Goal: Information Seeking & Learning: Understand process/instructions

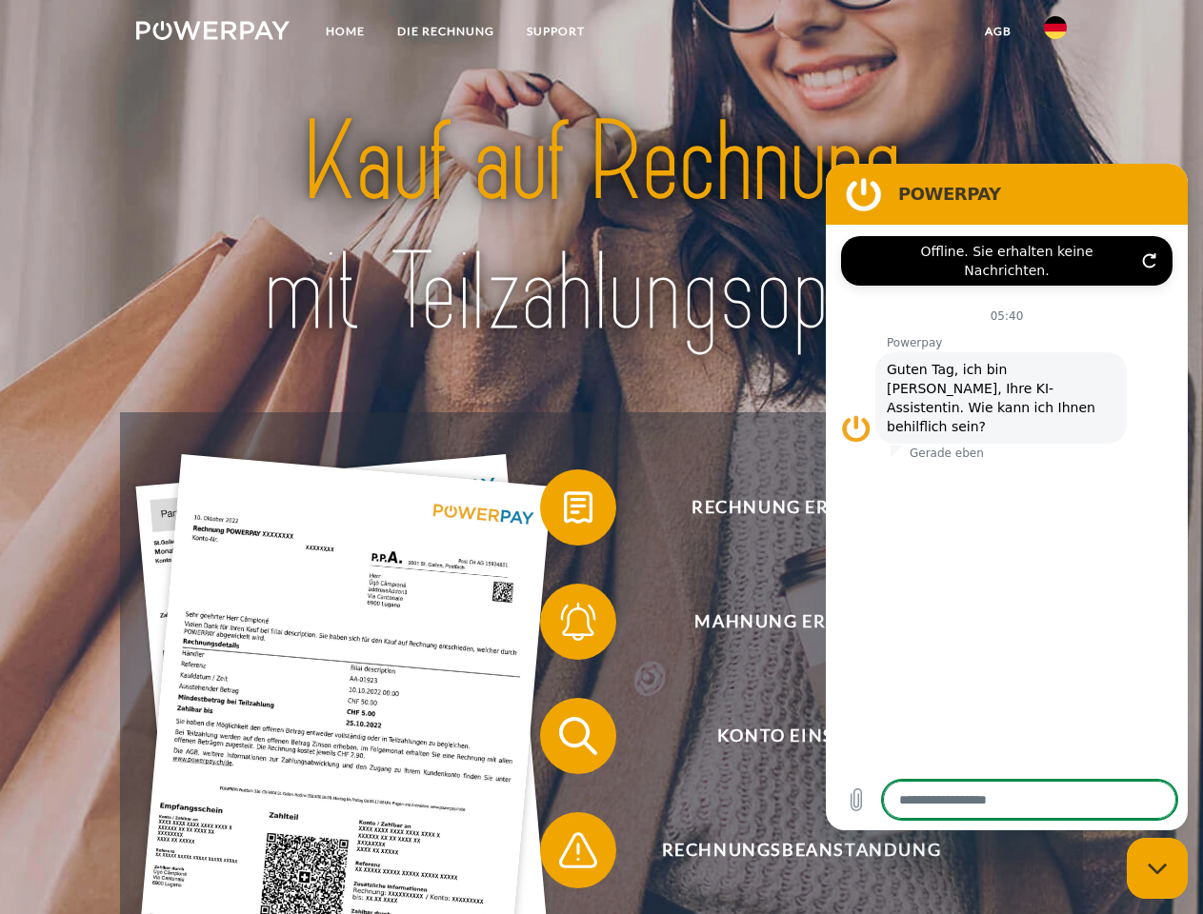
click at [212, 33] on img at bounding box center [212, 30] width 153 height 19
click at [1055, 33] on img at bounding box center [1055, 27] width 23 height 23
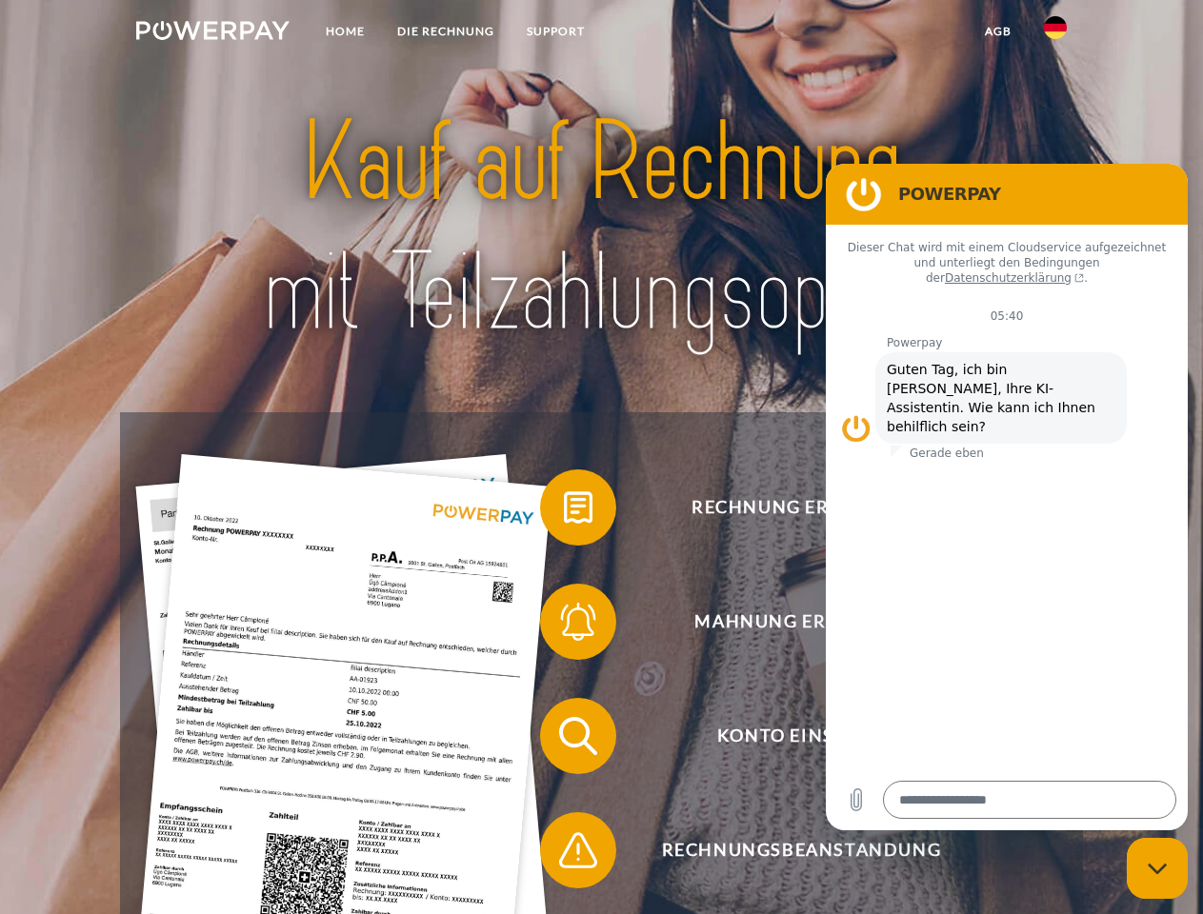
click at [997, 31] on link "agb" at bounding box center [997, 31] width 59 height 34
click at [564, 511] on span at bounding box center [549, 507] width 95 height 95
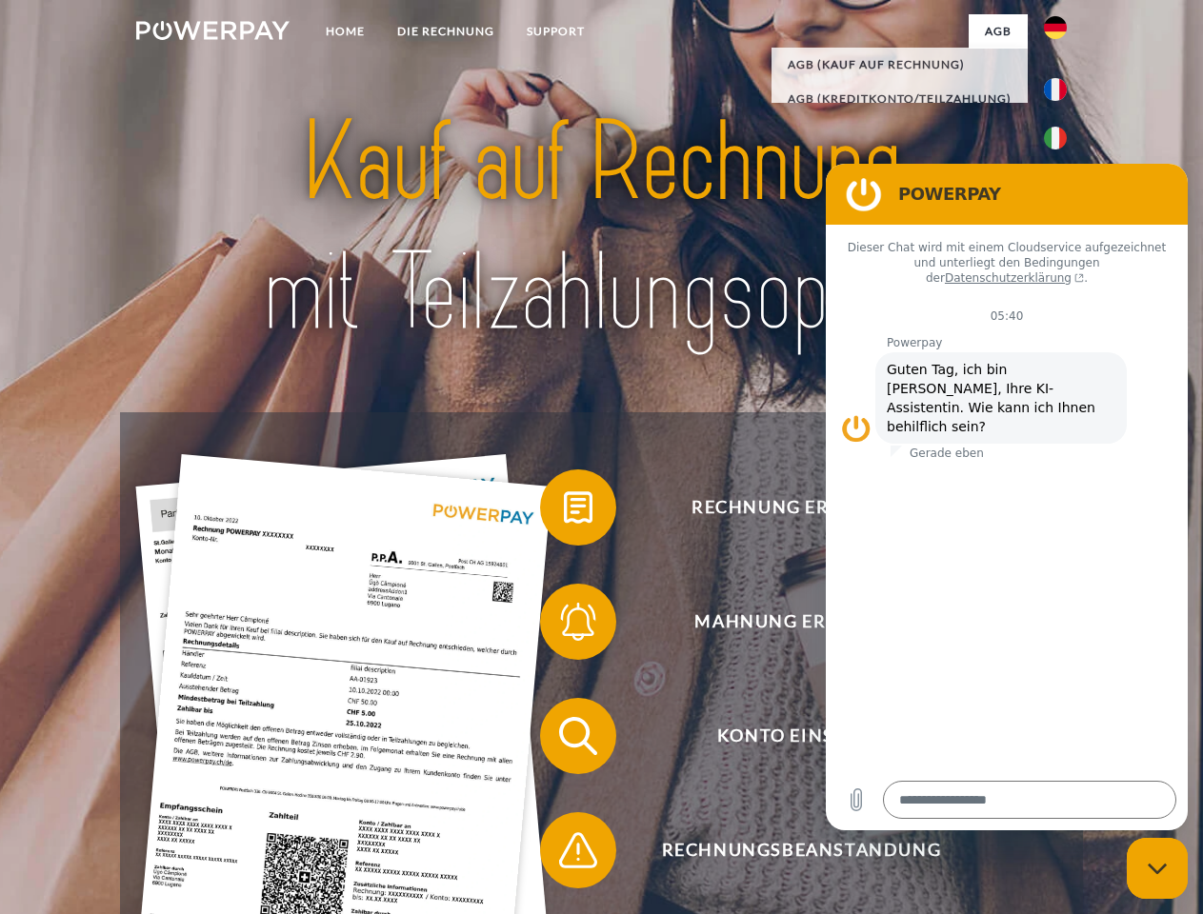
click at [564, 626] on span at bounding box center [549, 621] width 95 height 95
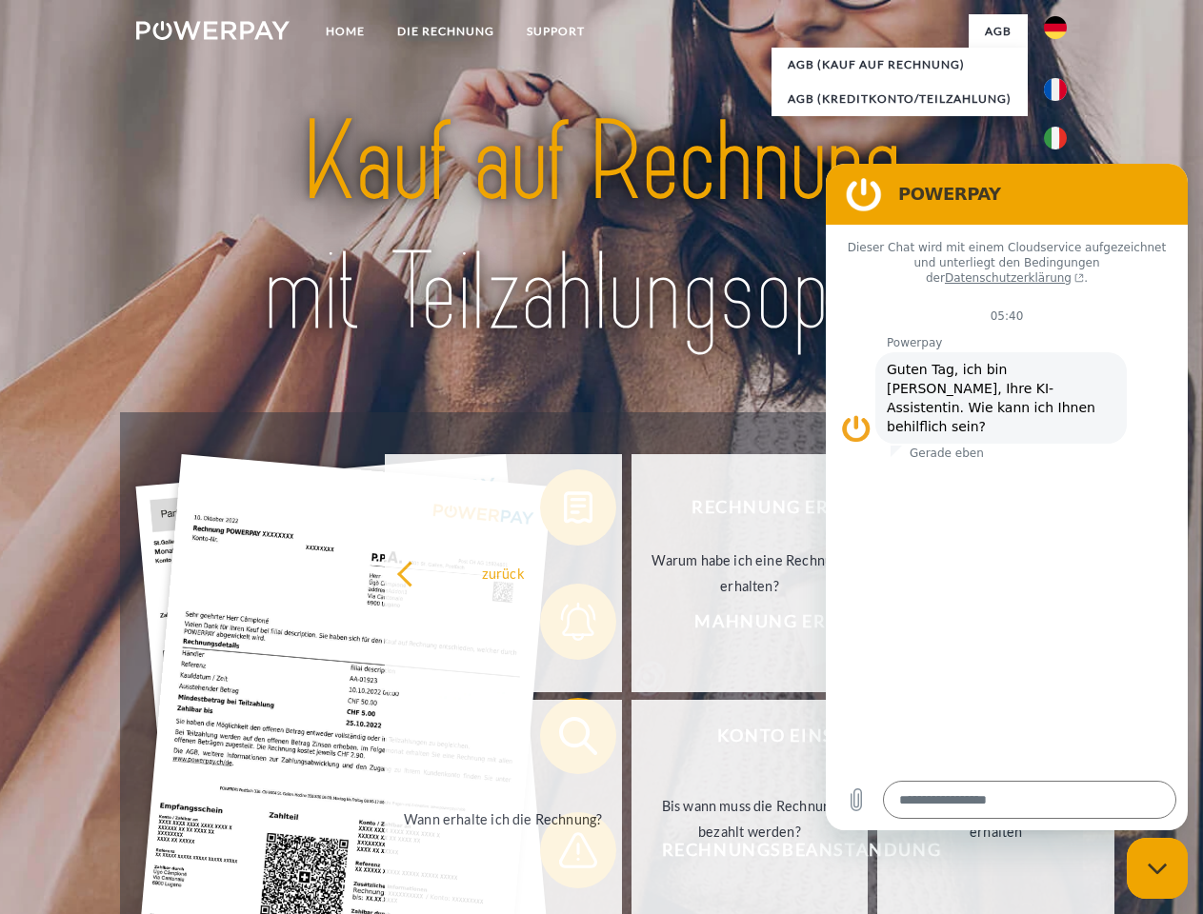
click at [631, 740] on link "Bis wann muss die Rechnung bezahlt werden?" at bounding box center [749, 819] width 237 height 238
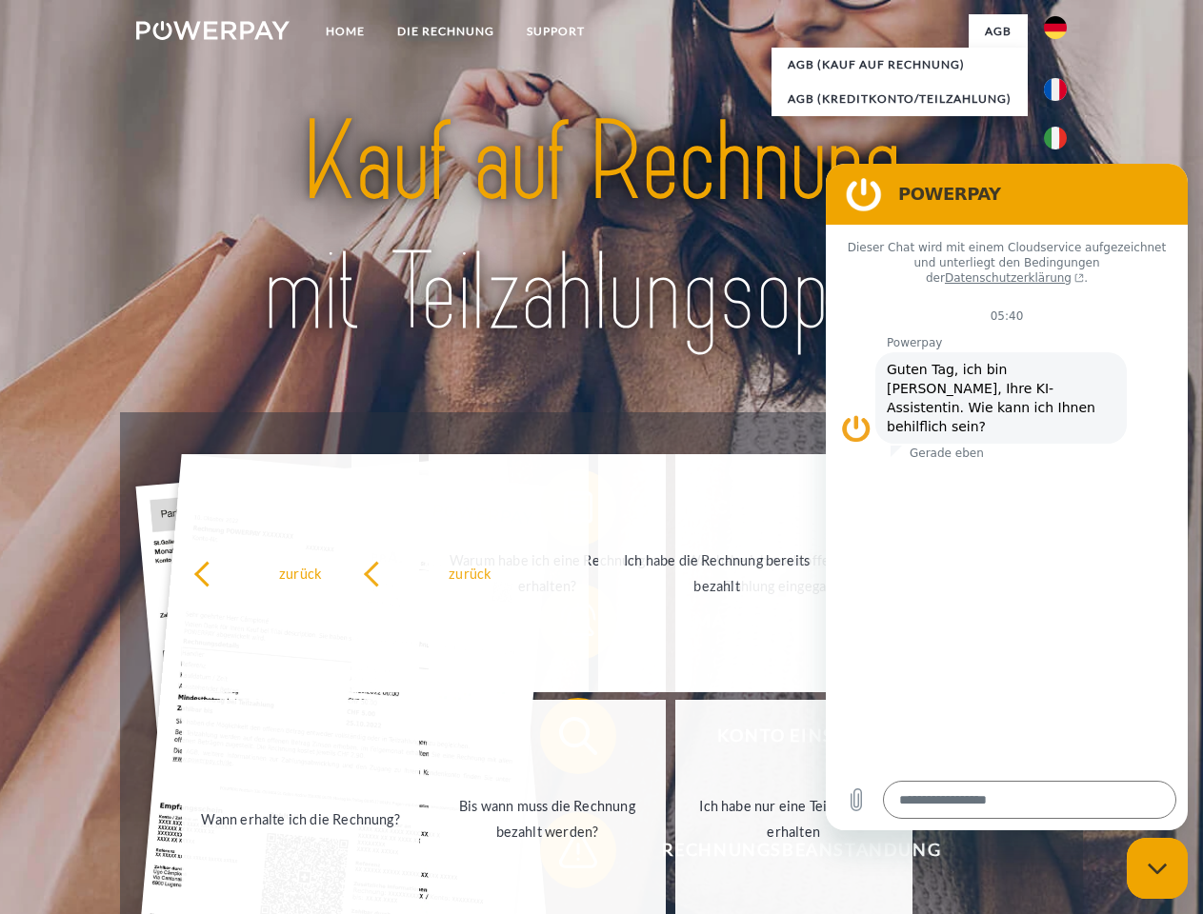
click at [675, 854] on link "Ich habe nur eine Teillieferung erhalten" at bounding box center [793, 819] width 237 height 238
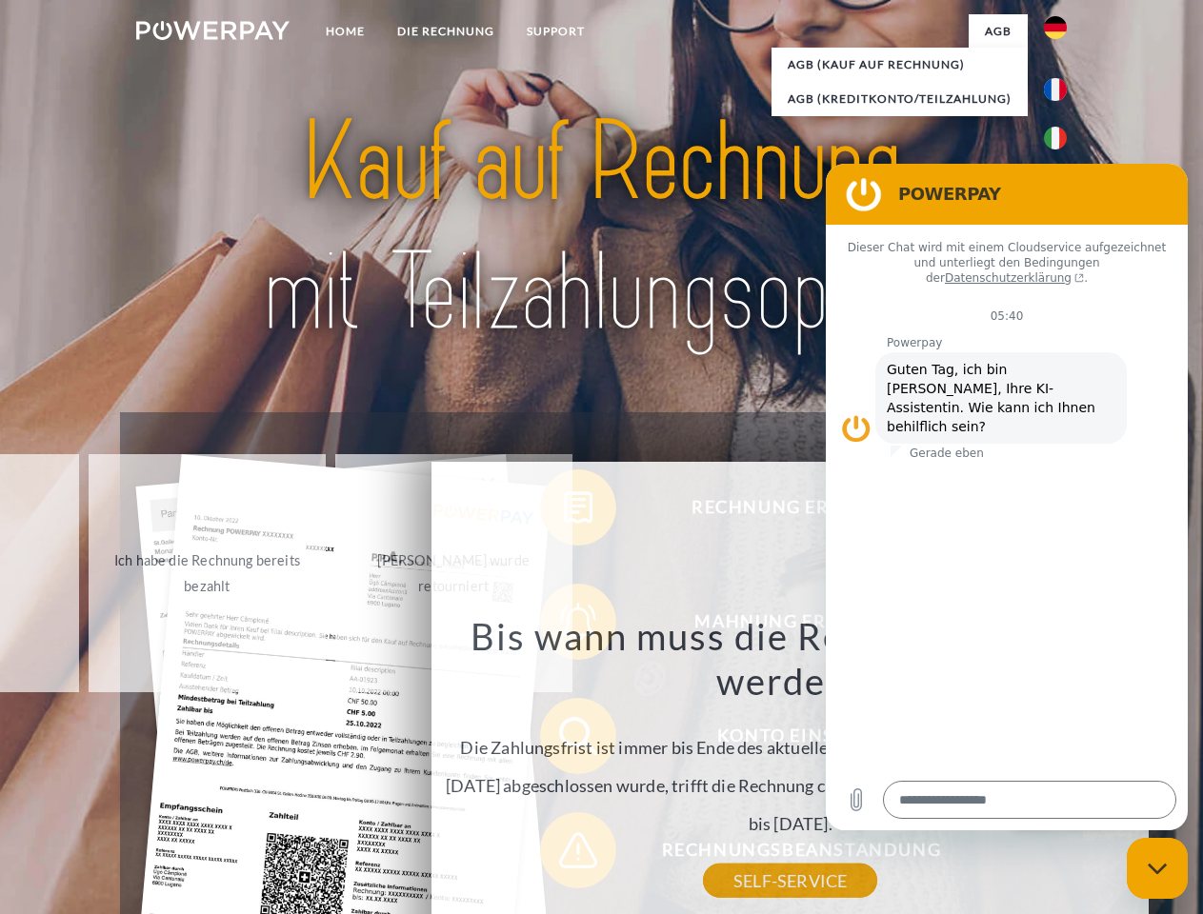
click at [1157, 868] on icon "Messaging-Fenster schließen" at bounding box center [1157, 869] width 20 height 12
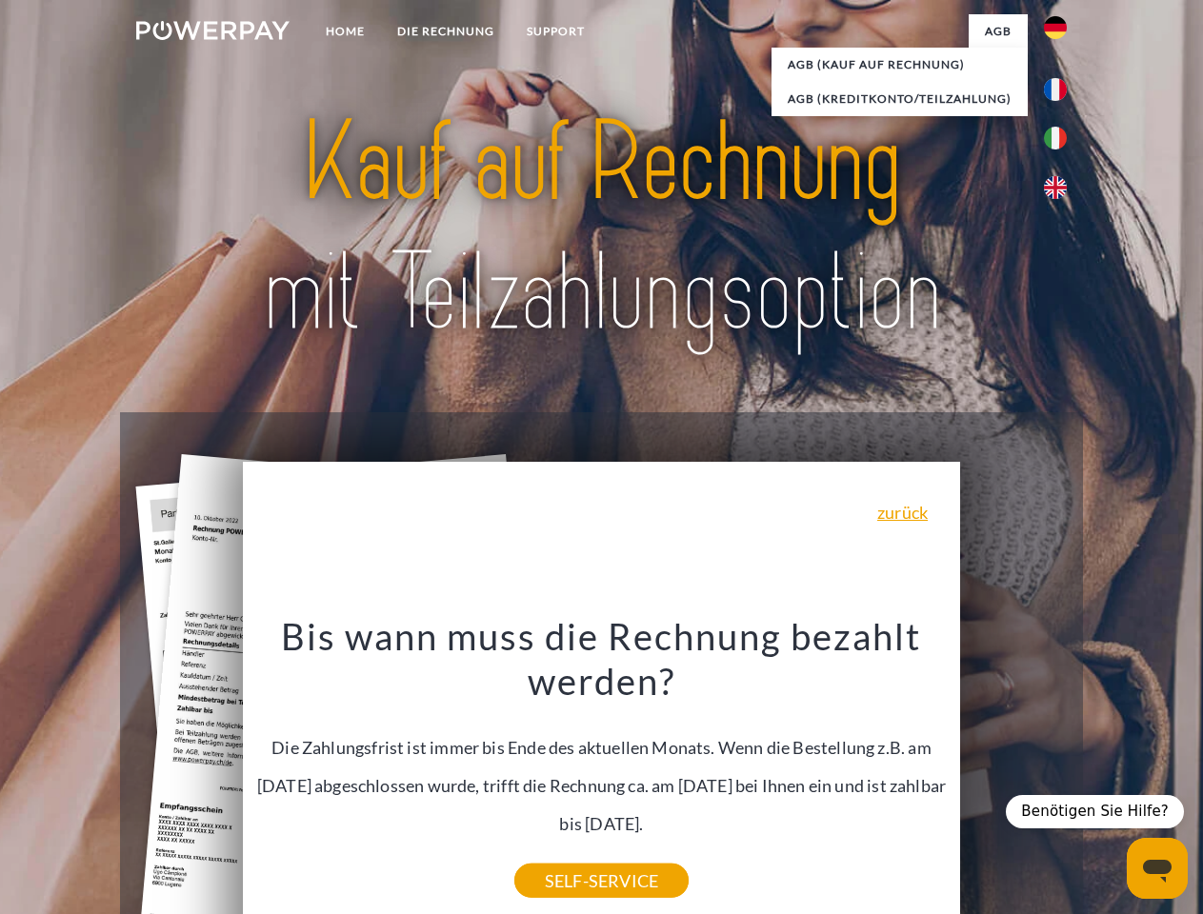
type textarea "*"
